Goal: Task Accomplishment & Management: Manage account settings

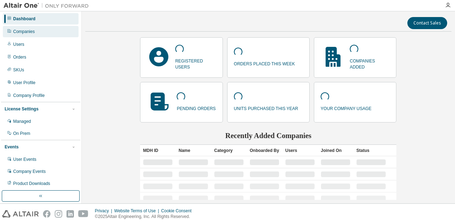
click at [28, 33] on div "Companies" at bounding box center [24, 32] width 22 height 6
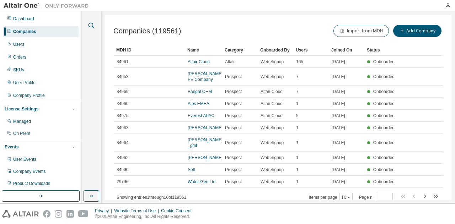
click at [92, 27] on icon "button" at bounding box center [91, 26] width 6 height 6
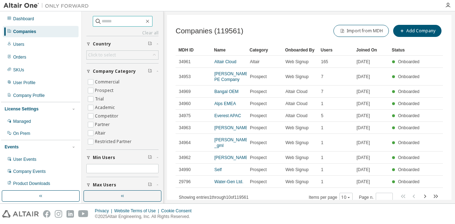
click at [102, 23] on input "text" at bounding box center [123, 21] width 43 height 7
type input "*****"
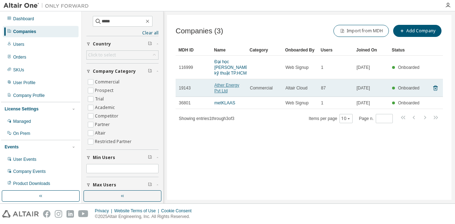
click at [233, 86] on link "Ather Energy Pvt Ltd" at bounding box center [226, 88] width 25 height 11
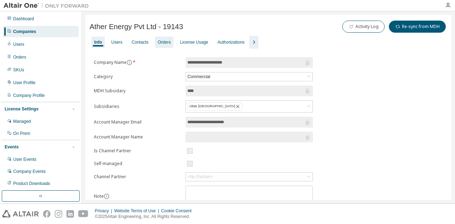
click at [166, 42] on div "Orders" at bounding box center [164, 42] width 13 height 6
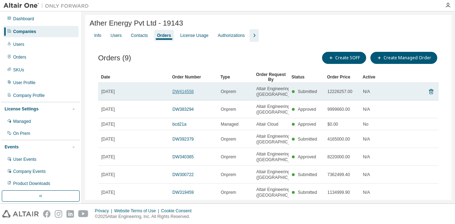
click at [177, 93] on link "DW414558" at bounding box center [182, 91] width 21 height 5
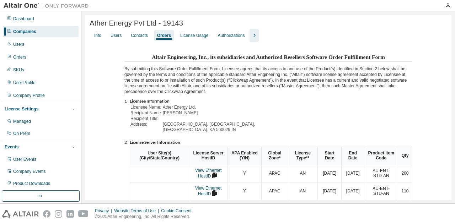
click at [99, 55] on div "Altair Engineering, Inc., its subsidiaries and Authorized Resellers Software Or…" at bounding box center [268, 216] width 357 height 329
click at [139, 38] on div "Contacts" at bounding box center [139, 36] width 17 height 6
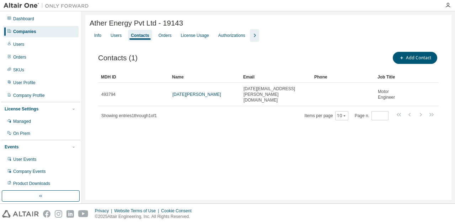
click at [173, 37] on div "Info Users Contacts Orders License Usage Authorizations" at bounding box center [268, 35] width 357 height 13
click at [163, 37] on div "Orders" at bounding box center [164, 36] width 13 height 6
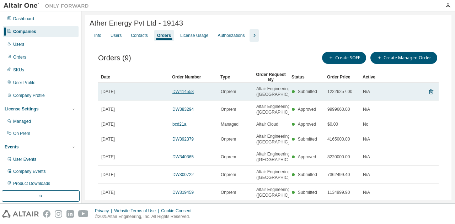
click at [179, 94] on link "DW414558" at bounding box center [182, 91] width 21 height 5
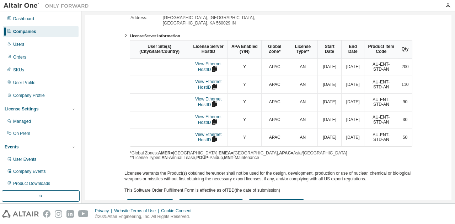
scroll to position [195, 0]
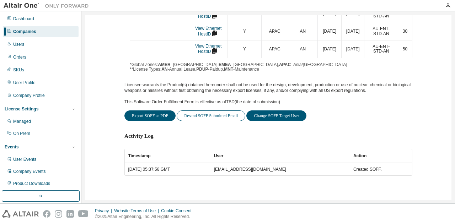
click at [208, 115] on button "Resend SOFF Submitted Email" at bounding box center [211, 116] width 69 height 11
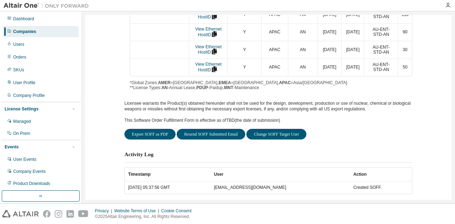
scroll to position [214, 0]
